Goal: Transaction & Acquisition: Purchase product/service

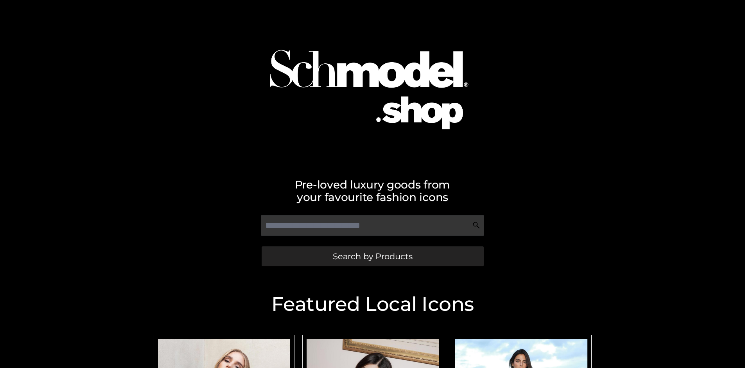
click at [372, 256] on span "Search by Products" at bounding box center [373, 256] width 80 height 8
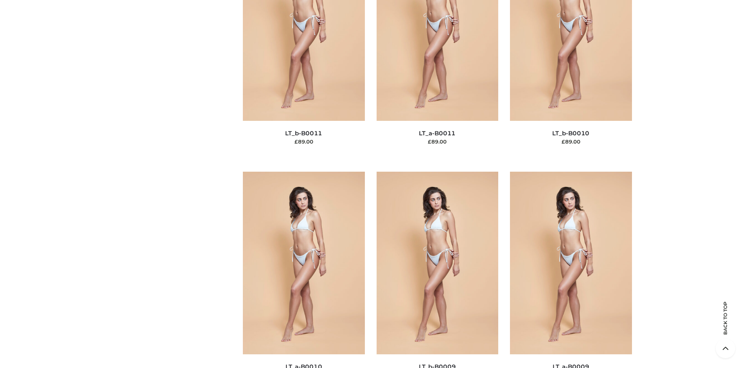
scroll to position [118, 0]
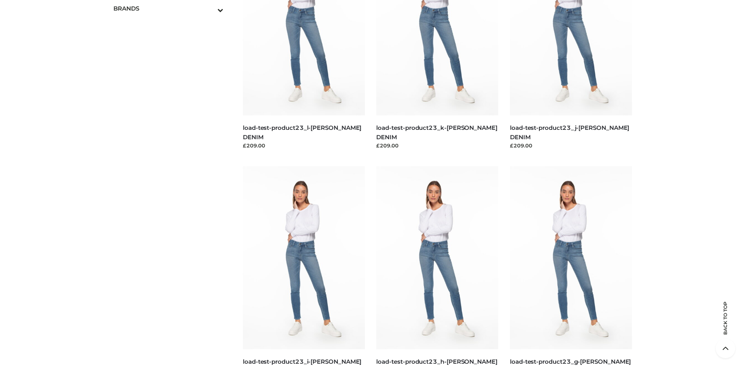
click at [210, 8] on icon "Toggle Submenu" at bounding box center [180, 9] width 88 height 9
click at [172, 41] on span "PARKERSMITH" at bounding box center [172, 40] width 103 height 9
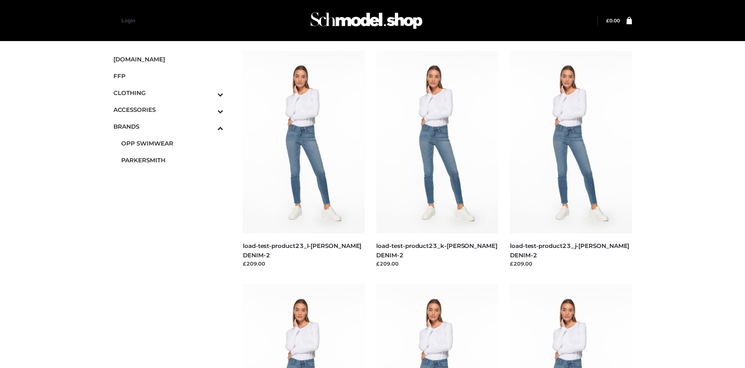
click at [571, 160] on img at bounding box center [571, 142] width 122 height 183
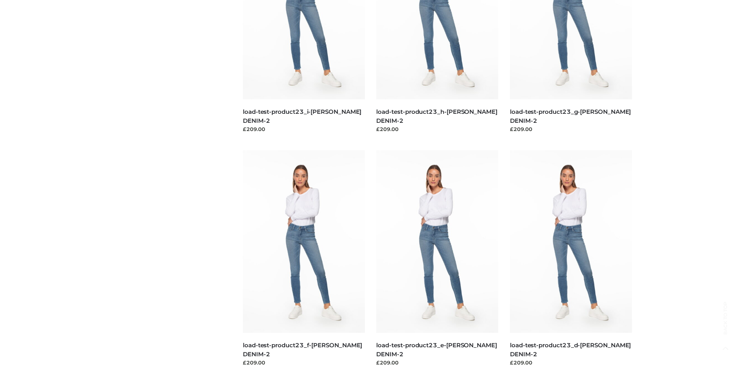
click at [571, 259] on img at bounding box center [571, 241] width 122 height 183
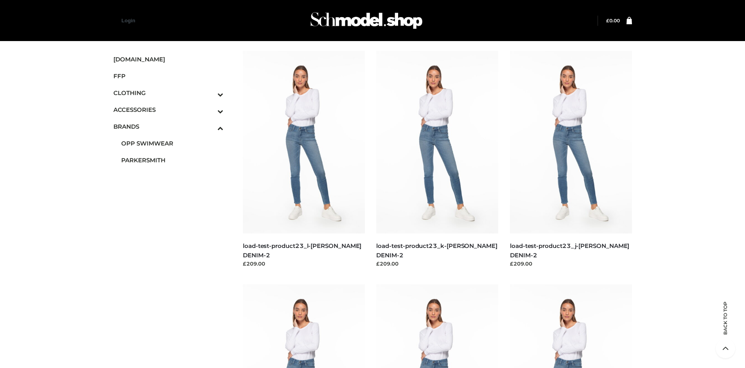
click at [304, 160] on img at bounding box center [304, 142] width 122 height 183
click at [210, 93] on icon "Toggle Submenu" at bounding box center [180, 94] width 88 height 9
click at [172, 160] on span "TWO PIECE" at bounding box center [172, 160] width 103 height 9
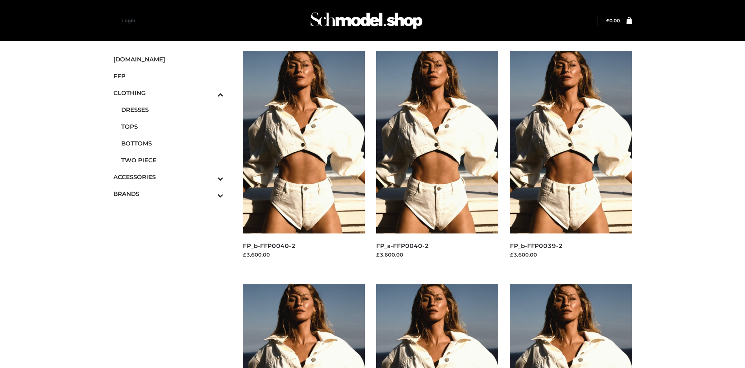
scroll to position [368, 0]
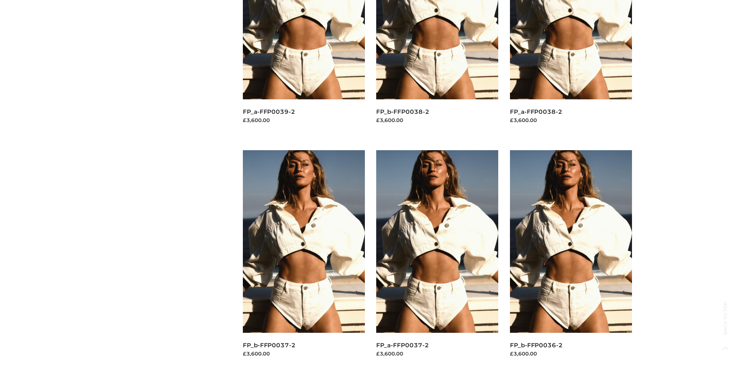
click at [571, 259] on img at bounding box center [571, 241] width 122 height 183
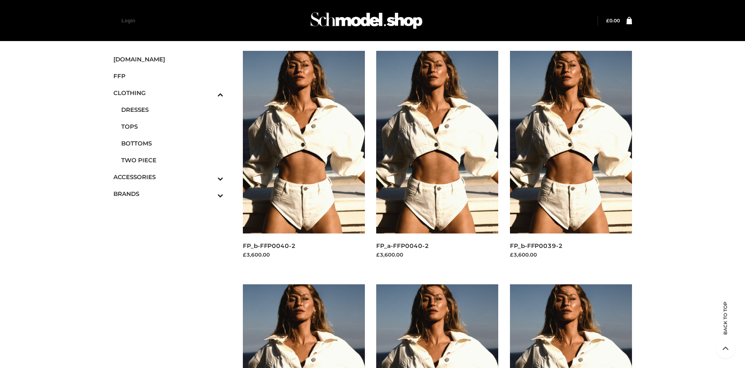
click at [304, 160] on img at bounding box center [304, 142] width 122 height 183
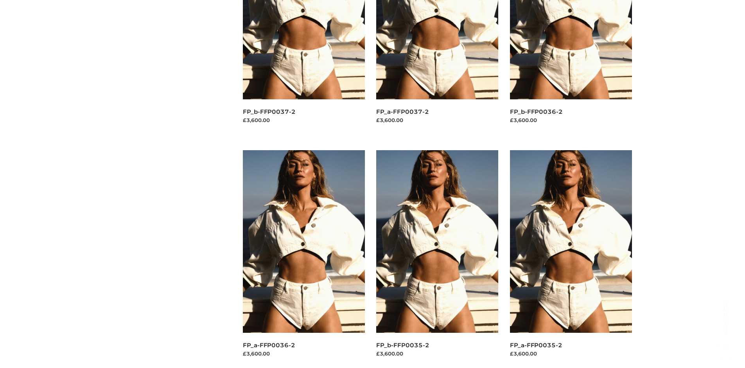
click at [437, 259] on img at bounding box center [437, 241] width 122 height 183
click at [571, 259] on img at bounding box center [571, 241] width 122 height 183
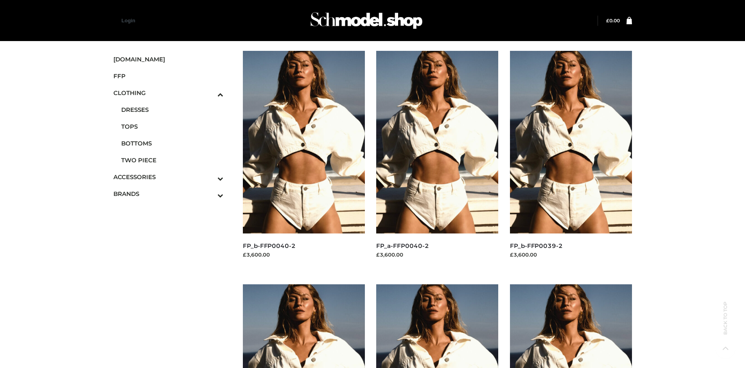
click at [210, 177] on icon "Toggle Submenu" at bounding box center [180, 178] width 88 height 9
click at [172, 143] on span "JEWELRY" at bounding box center [172, 143] width 103 height 9
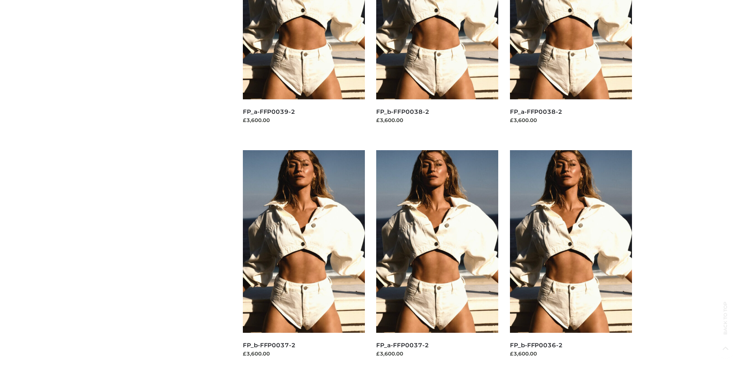
click at [304, 259] on img at bounding box center [304, 241] width 122 height 183
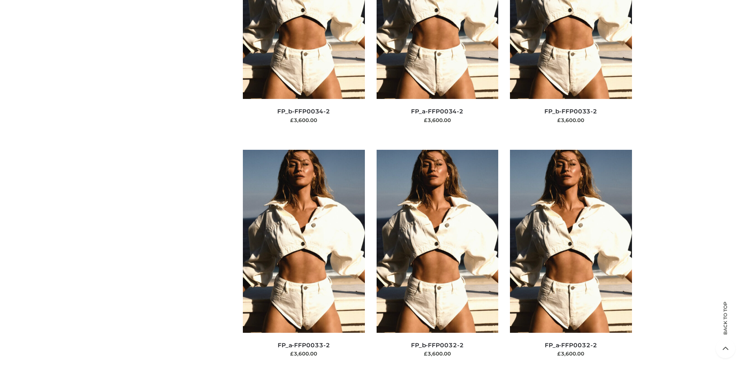
click at [571, 259] on img at bounding box center [571, 241] width 122 height 183
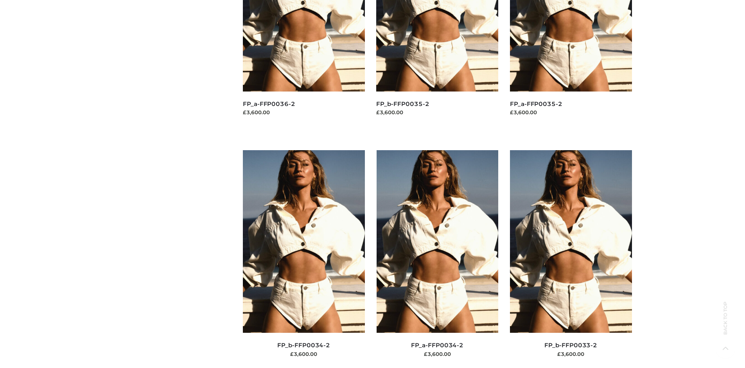
click at [437, 259] on img at bounding box center [438, 241] width 122 height 183
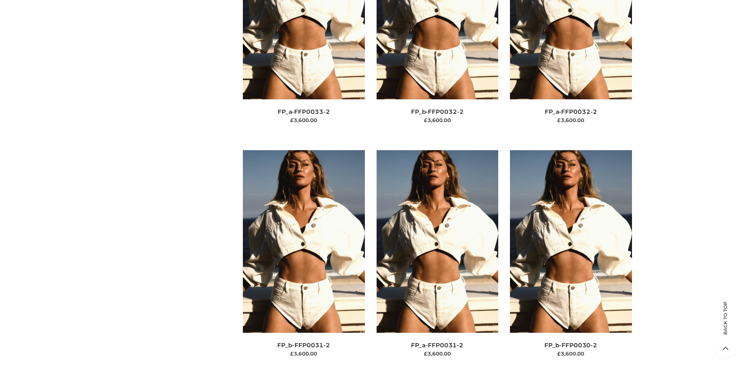
click at [571, 259] on img at bounding box center [571, 241] width 122 height 183
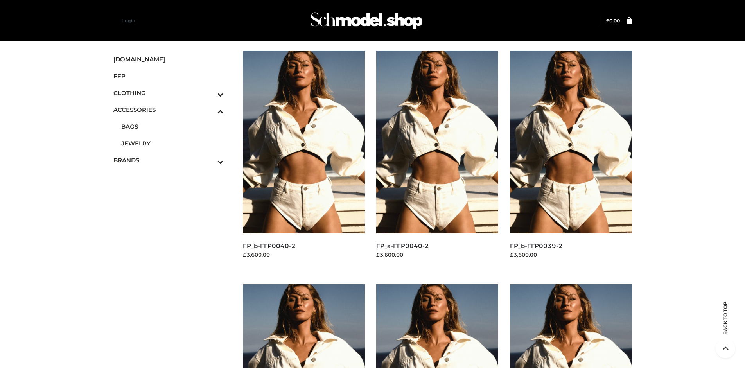
click at [168, 76] on span "FFP" at bounding box center [168, 76] width 110 height 9
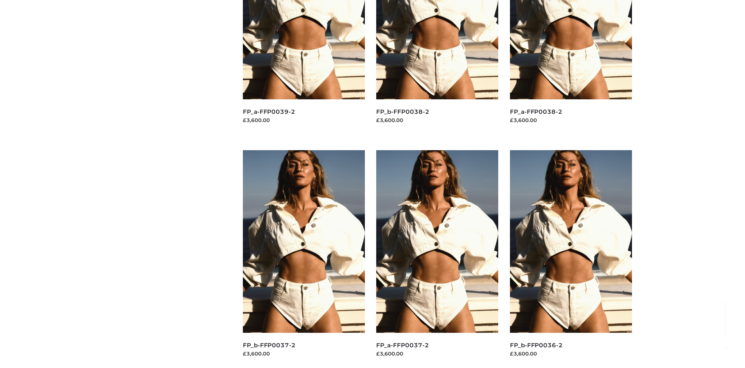
click at [571, 259] on img at bounding box center [571, 241] width 122 height 183
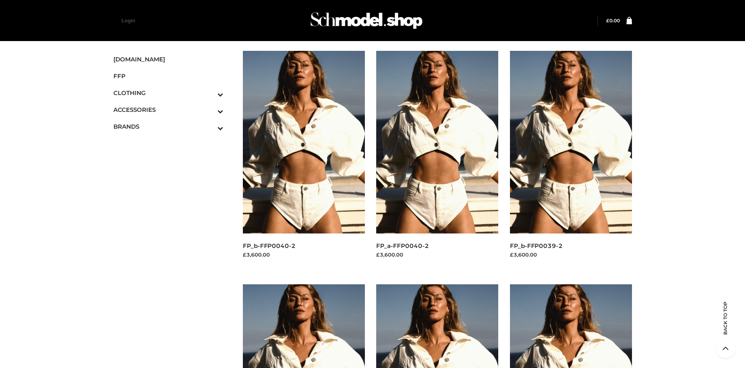
click at [304, 160] on img at bounding box center [304, 142] width 122 height 183
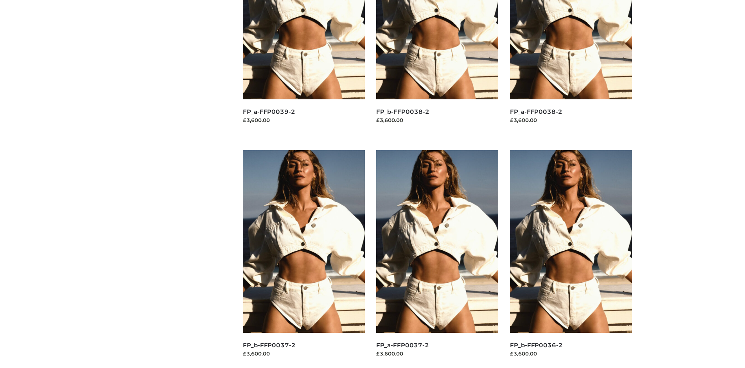
click at [304, 259] on img at bounding box center [304, 241] width 122 height 183
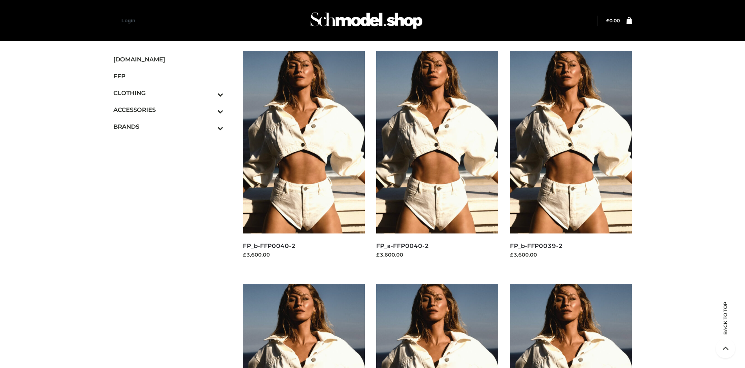
click at [571, 160] on img at bounding box center [571, 142] width 122 height 183
